Goal: Information Seeking & Learning: Learn about a topic

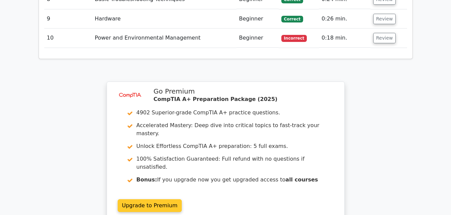
scroll to position [1020, 0]
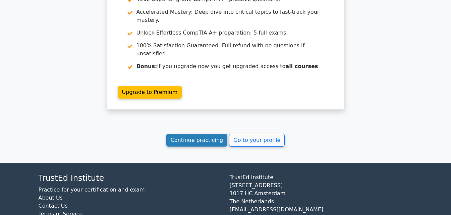
click at [215, 134] on link "Continue practicing" at bounding box center [196, 140] width 61 height 13
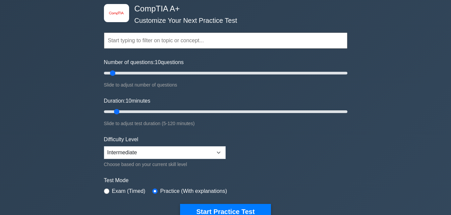
scroll to position [134, 0]
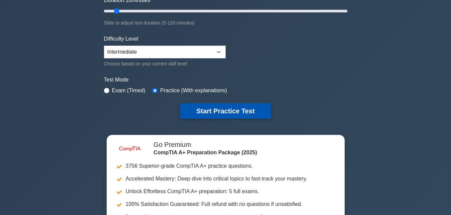
click at [208, 115] on button "Start Practice Test" at bounding box center [225, 110] width 90 height 15
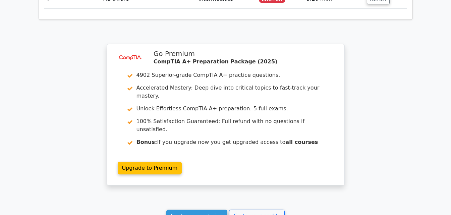
scroll to position [1039, 0]
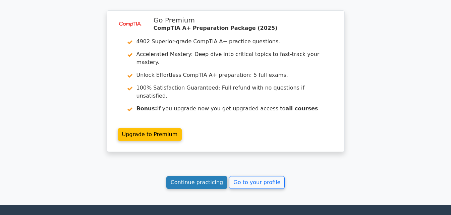
click at [205, 176] on link "Continue practicing" at bounding box center [196, 182] width 61 height 13
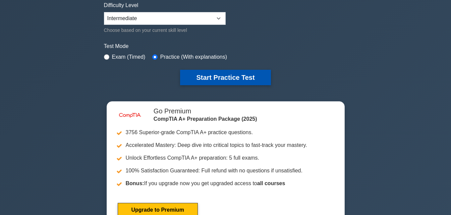
scroll to position [134, 0]
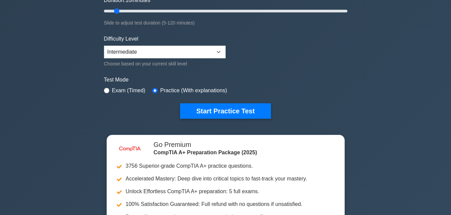
click at [109, 88] on div "Exam (Timed)" at bounding box center [125, 90] width 42 height 8
click at [106, 90] on input "radio" at bounding box center [106, 90] width 5 height 5
radio input "true"
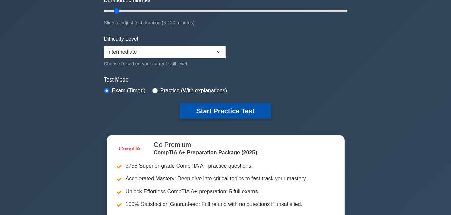
click at [211, 104] on button "Start Practice Test" at bounding box center [225, 110] width 90 height 15
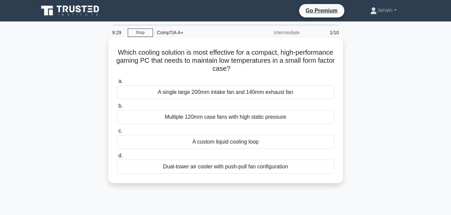
scroll to position [34, 0]
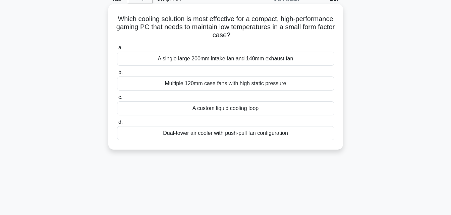
click at [194, 60] on div "A single large 200mm intake fan and 140mm exhaust fan" at bounding box center [225, 59] width 217 height 14
click at [117, 50] on input "a. A single large 200mm intake fan and 140mm exhaust fan" at bounding box center [117, 48] width 0 height 4
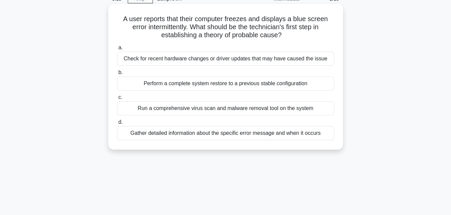
scroll to position [0, 0]
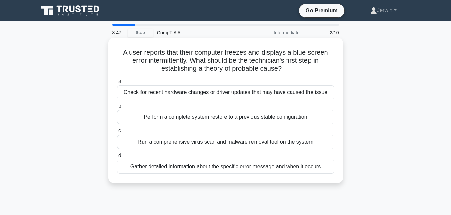
click at [207, 168] on div "Gather detailed information about the specific error message and when it occurs" at bounding box center [225, 167] width 217 height 14
click at [117, 158] on input "d. Gather detailed information about the specific error message and when it occ…" at bounding box center [117, 156] width 0 height 4
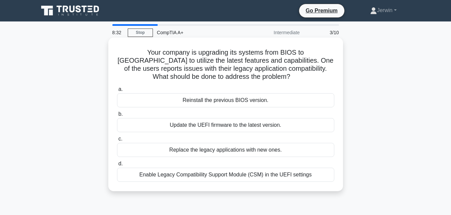
click at [239, 124] on div "Update the UEFI firmware to the latest version." at bounding box center [225, 125] width 217 height 14
click at [117, 116] on input "b. Update the UEFI firmware to the latest version." at bounding box center [117, 114] width 0 height 4
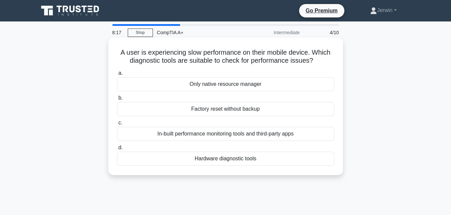
click at [233, 134] on div "In-built performance monitoring tools and third-party apps" at bounding box center [225, 134] width 217 height 14
click at [117, 125] on input "c. In-built performance monitoring tools and third-party apps" at bounding box center [117, 123] width 0 height 4
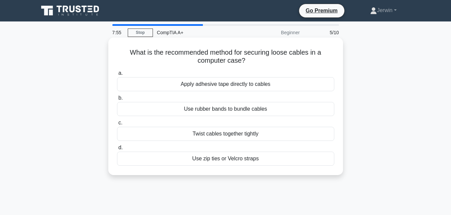
click at [252, 107] on div "Use rubber bands to bundle cables" at bounding box center [225, 109] width 217 height 14
click at [117, 100] on input "b. Use rubber bands to bundle cables" at bounding box center [117, 98] width 0 height 4
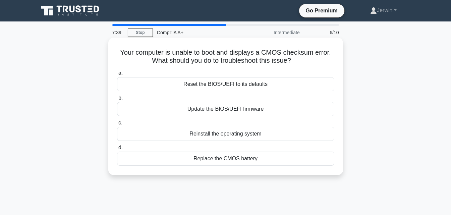
click at [234, 159] on div "Replace the CMOS battery" at bounding box center [225, 158] width 217 height 14
click at [117, 150] on input "d. Replace the CMOS battery" at bounding box center [117, 147] width 0 height 4
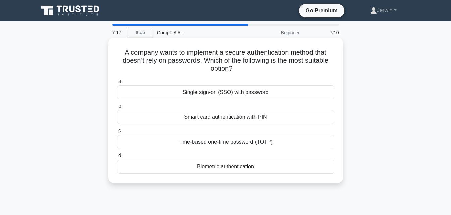
click at [222, 95] on div "Single sign-on (SSO) with password" at bounding box center [225, 92] width 217 height 14
click at [117, 83] on input "a. Single sign-on (SSO) with password" at bounding box center [117, 81] width 0 height 4
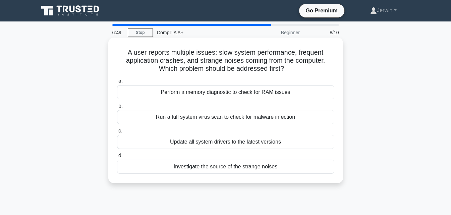
click at [233, 168] on div "Investigate the source of the strange noises" at bounding box center [225, 167] width 217 height 14
click at [117, 158] on input "d. Investigate the source of the strange noises" at bounding box center [117, 156] width 0 height 4
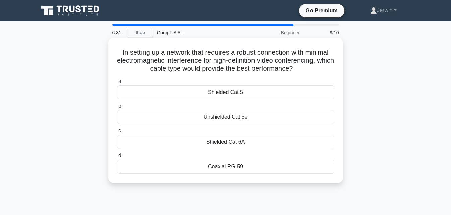
drag, startPoint x: 237, startPoint y: 142, endPoint x: 127, endPoint y: 156, distance: 111.1
click at [127, 156] on div "a. Shielded Cat 5 b. Unshielded Cat 5e c. d." at bounding box center [225, 125] width 225 height 99
click at [230, 143] on div "Shielded Cat 6A" at bounding box center [225, 142] width 217 height 14
click at [117, 133] on input "c. Shielded Cat 6A" at bounding box center [117, 131] width 0 height 4
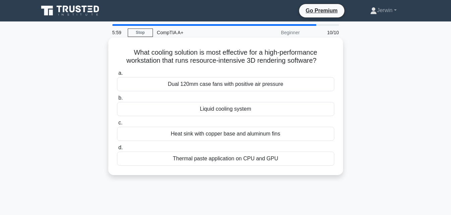
click at [242, 164] on div "Thermal paste application on CPU and GPU" at bounding box center [225, 158] width 217 height 14
click at [117, 150] on input "d. Thermal paste application on CPU and GPU" at bounding box center [117, 147] width 0 height 4
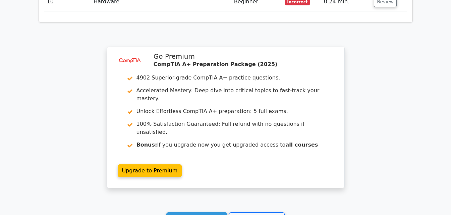
scroll to position [1173, 0]
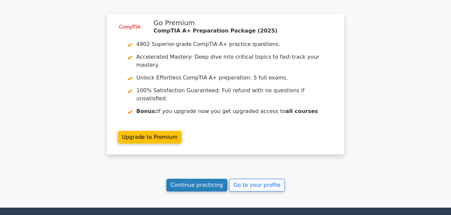
click at [193, 179] on link "Continue practicing" at bounding box center [196, 185] width 61 height 13
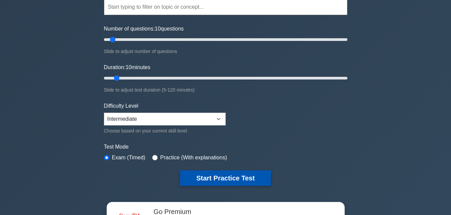
click at [219, 179] on button "Start Practice Test" at bounding box center [225, 177] width 90 height 15
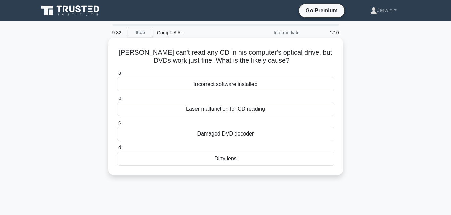
click at [240, 110] on div "Laser malfunction for CD reading" at bounding box center [225, 109] width 217 height 14
click at [117, 100] on input "b. Laser malfunction for CD reading" at bounding box center [117, 98] width 0 height 4
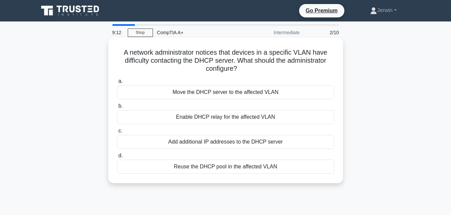
click at [218, 167] on div "Reuse the DHCP pool in the affected VLAN" at bounding box center [225, 167] width 217 height 14
click at [117, 158] on input "d. Reuse the DHCP pool in the affected VLAN" at bounding box center [117, 156] width 0 height 4
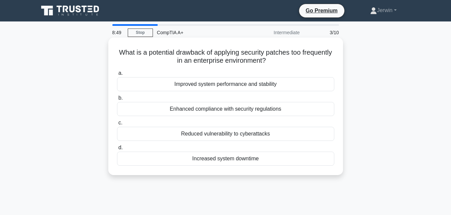
click at [271, 110] on div "Enhanced compliance with security regulations" at bounding box center [225, 109] width 217 height 14
click at [117, 100] on input "b. Enhanced compliance with security regulations" at bounding box center [117, 98] width 0 height 4
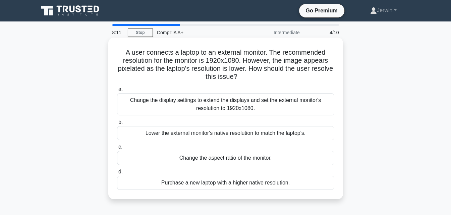
click at [231, 103] on div "Change the display settings to extend the displays and set the external monitor…" at bounding box center [225, 104] width 217 height 22
click at [117, 92] on input "a. Change the display settings to extend the displays and set the external moni…" at bounding box center [117, 89] width 0 height 4
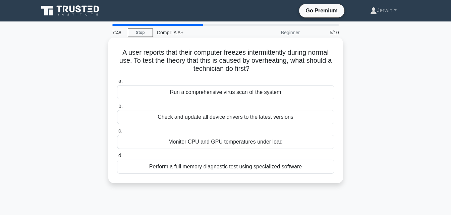
click at [233, 138] on div "Monitor CPU and GPU temperatures under load" at bounding box center [225, 142] width 217 height 14
click at [117, 133] on input "c. Monitor CPU and GPU temperatures under load" at bounding box center [117, 131] width 0 height 4
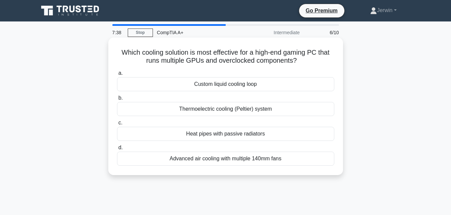
click at [246, 159] on div "Advanced air cooling with multiple 140mm fans" at bounding box center [225, 158] width 217 height 14
click at [117, 150] on input "d. Advanced air cooling with multiple 140mm fans" at bounding box center [117, 147] width 0 height 4
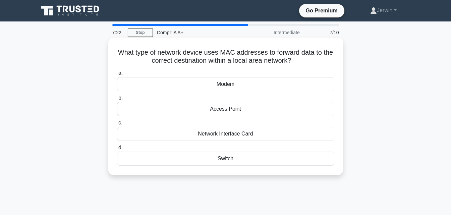
click at [236, 137] on div "Network Interface Card" at bounding box center [225, 134] width 217 height 14
click at [117, 125] on input "c. Network Interface Card" at bounding box center [117, 123] width 0 height 4
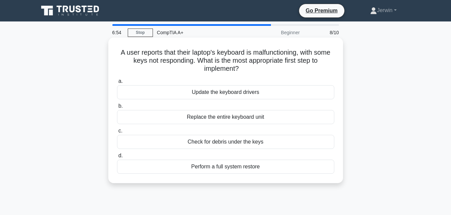
click at [211, 119] on div "Replace the entire keyboard unit" at bounding box center [225, 117] width 217 height 14
click at [117, 108] on input "b. Replace the entire keyboard unit" at bounding box center [117, 106] width 0 height 4
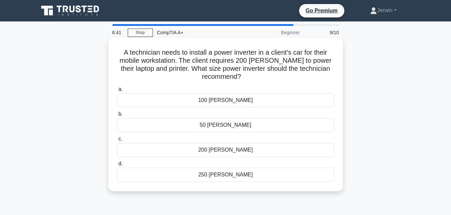
click at [224, 175] on div "250 watts" at bounding box center [225, 175] width 217 height 14
click at [117, 166] on input "d. 250 watts" at bounding box center [117, 164] width 0 height 4
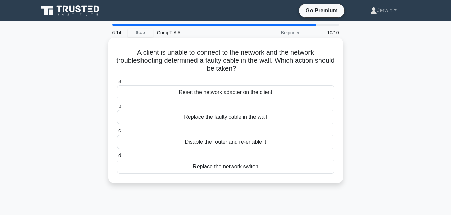
click at [232, 118] on div "Replace the faulty cable in the wall" at bounding box center [225, 117] width 217 height 14
click at [117, 108] on input "b. Replace the faulty cable in the wall" at bounding box center [117, 106] width 0 height 4
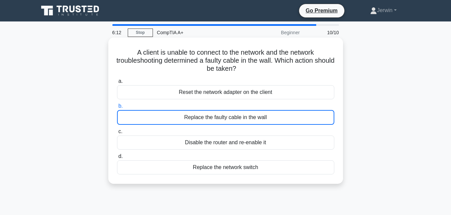
scroll to position [67, 0]
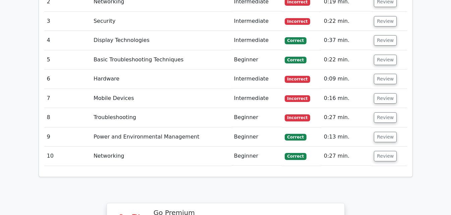
scroll to position [857, 0]
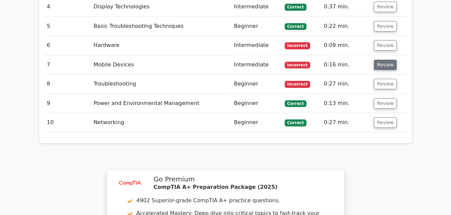
click at [386, 60] on button "Review" at bounding box center [385, 65] width 23 height 10
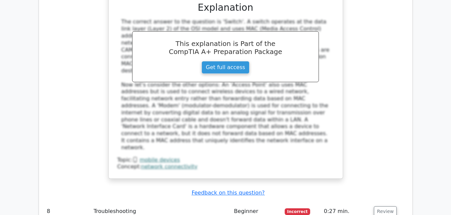
scroll to position [1092, 0]
